Goal: Use online tool/utility: Utilize a website feature to perform a specific function

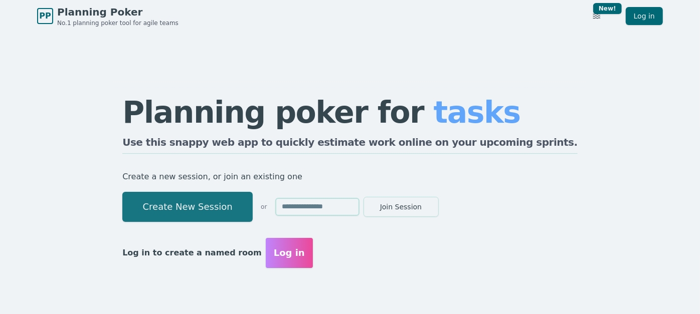
click at [229, 205] on button "Create New Session" at bounding box center [187, 207] width 130 height 30
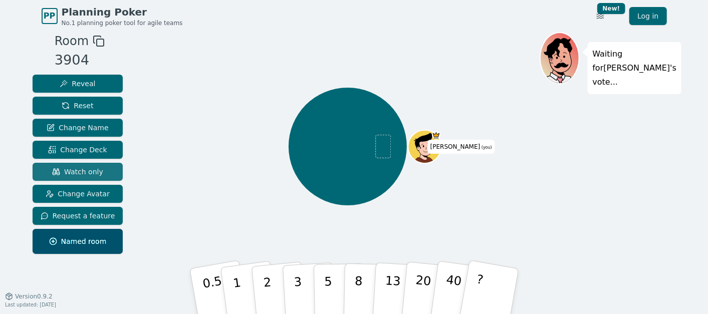
click at [80, 174] on span "Watch only" at bounding box center [77, 172] width 51 height 10
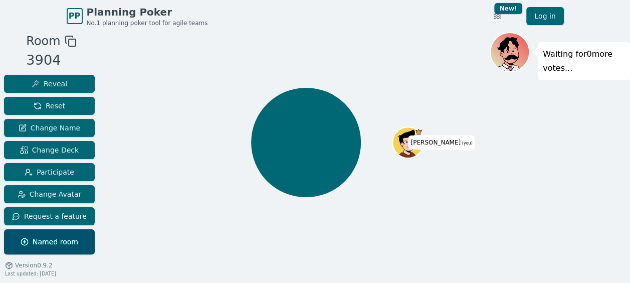
click at [546, 198] on div "Waiting for 0 more votes..." at bounding box center [560, 170] width 140 height 276
click at [554, 213] on div "Waiting for 0 more votes..." at bounding box center [560, 170] width 140 height 276
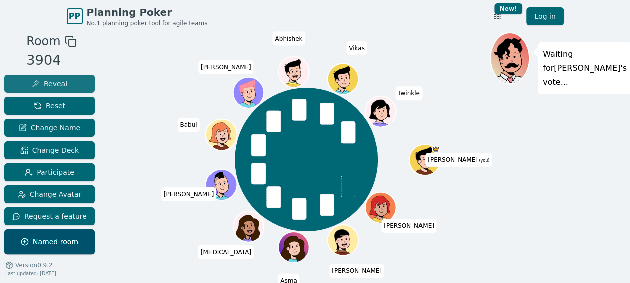
click at [59, 81] on span "Reveal" at bounding box center [50, 84] width 36 height 10
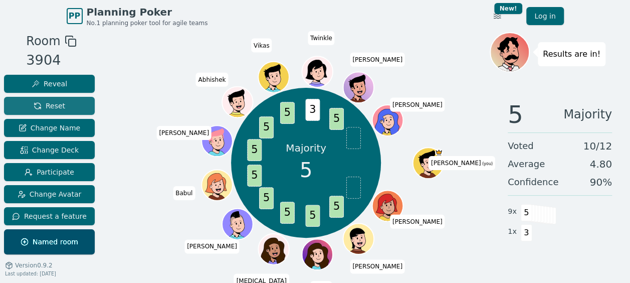
click at [67, 101] on button "Reset" at bounding box center [49, 106] width 91 height 18
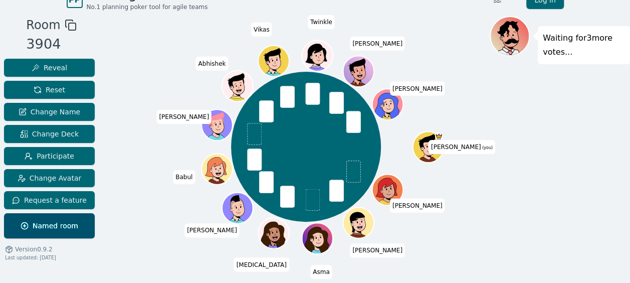
scroll to position [25, 0]
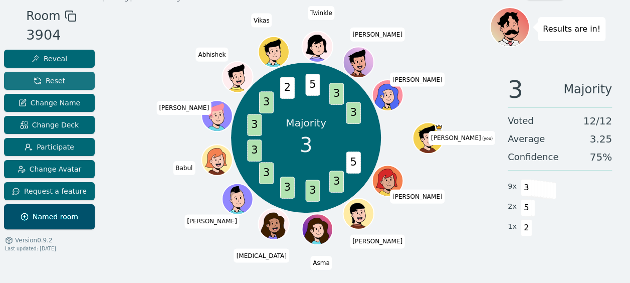
click at [68, 77] on button "Reset" at bounding box center [49, 81] width 91 height 18
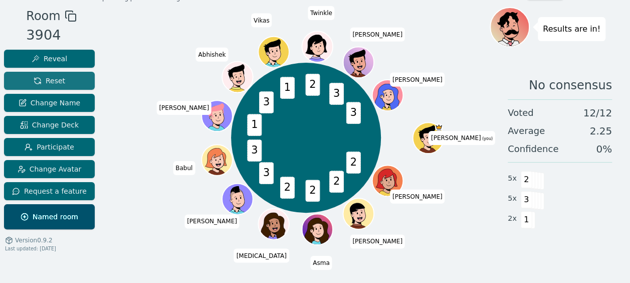
click at [57, 79] on span "Reset" at bounding box center [50, 81] width 32 height 10
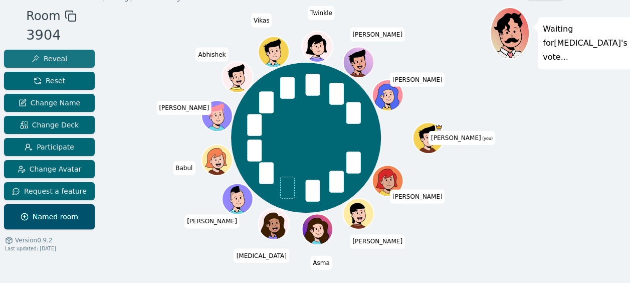
click at [69, 58] on button "Reveal" at bounding box center [49, 59] width 91 height 18
